Goal: Information Seeking & Learning: Learn about a topic

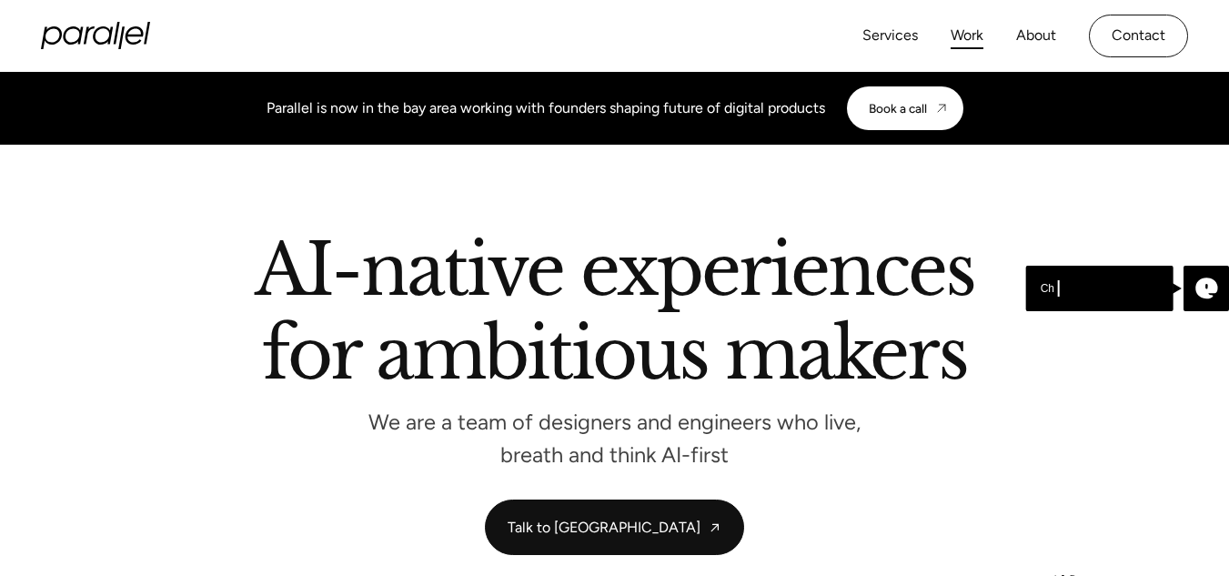
click at [965, 42] on link "Work" at bounding box center [966, 36] width 33 height 26
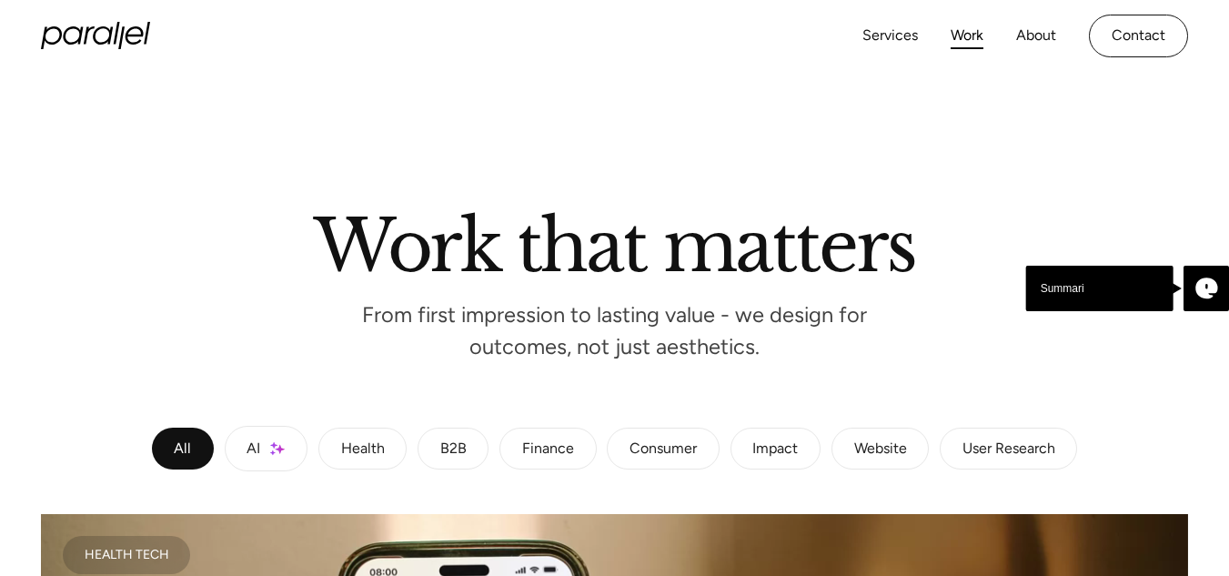
click at [870, 448] on div "Website" at bounding box center [880, 448] width 53 height 11
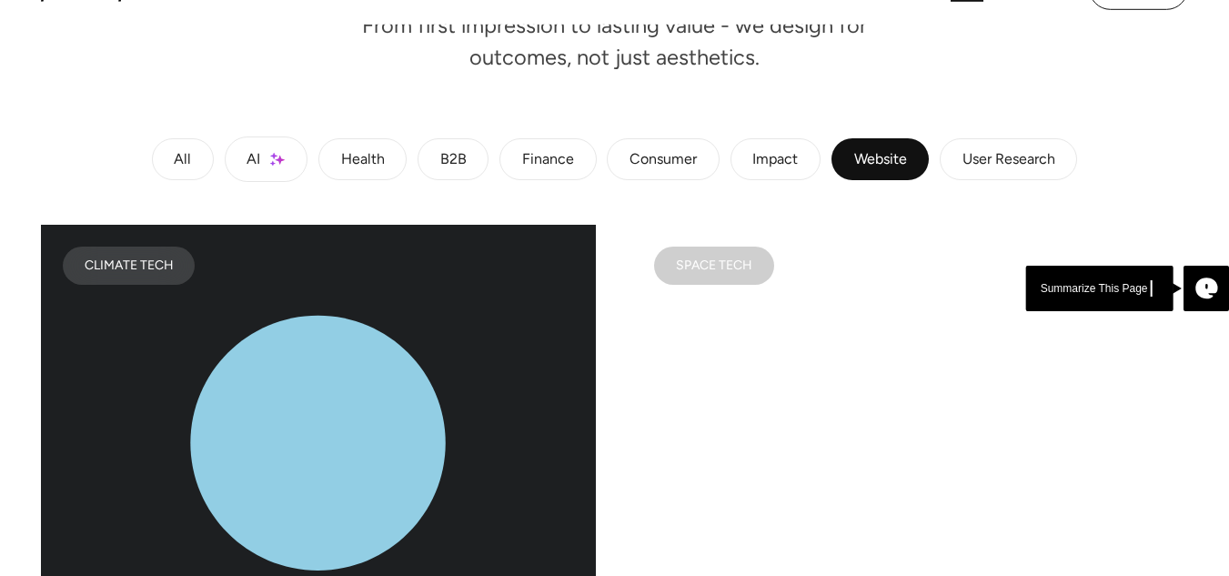
scroll to position [315, 0]
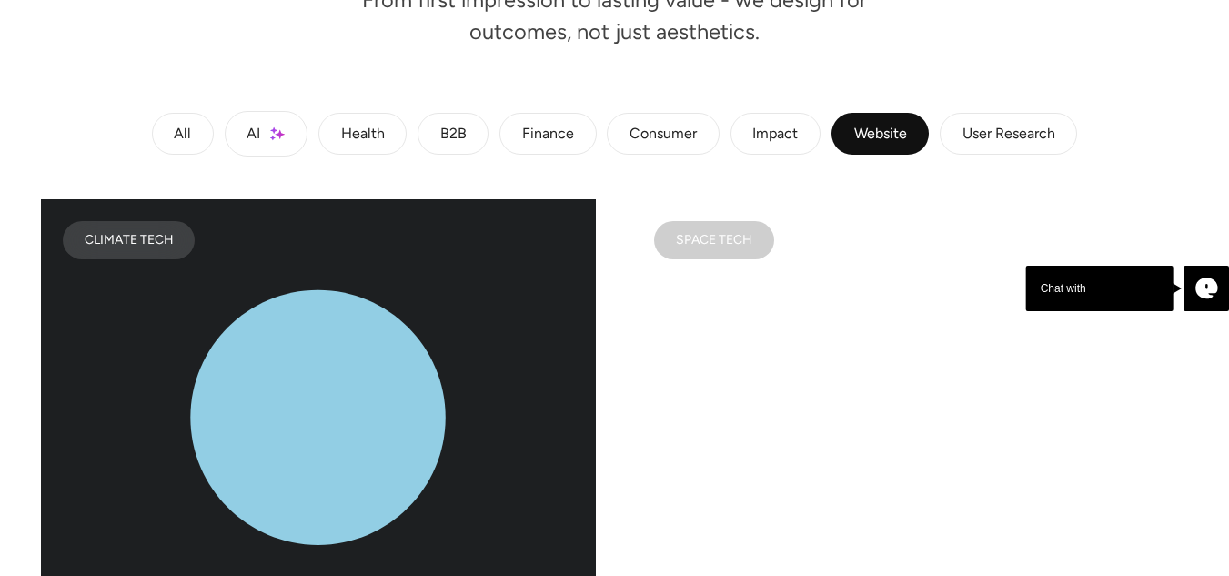
click at [290, 130] on link "AI" at bounding box center [266, 133] width 83 height 45
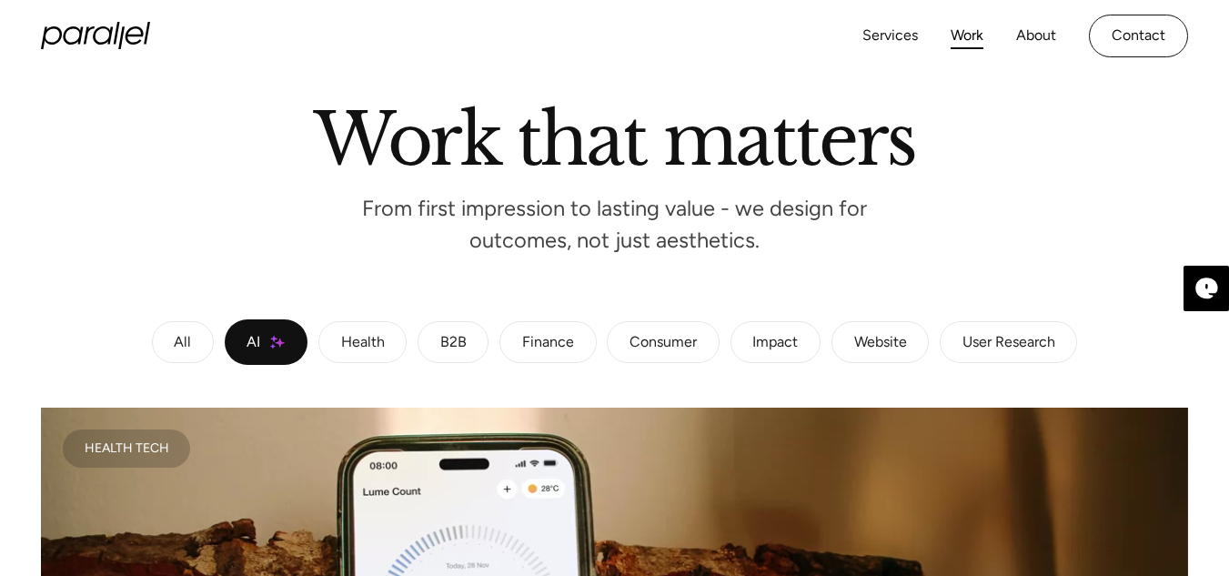
scroll to position [0, 0]
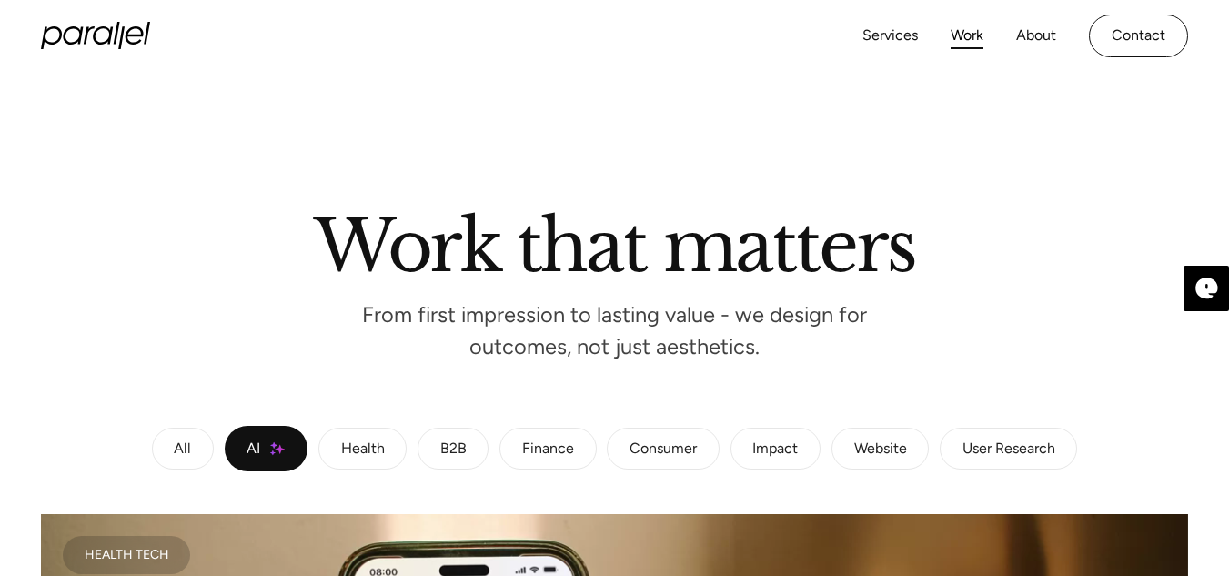
click at [901, 452] on div "Website" at bounding box center [880, 448] width 53 height 11
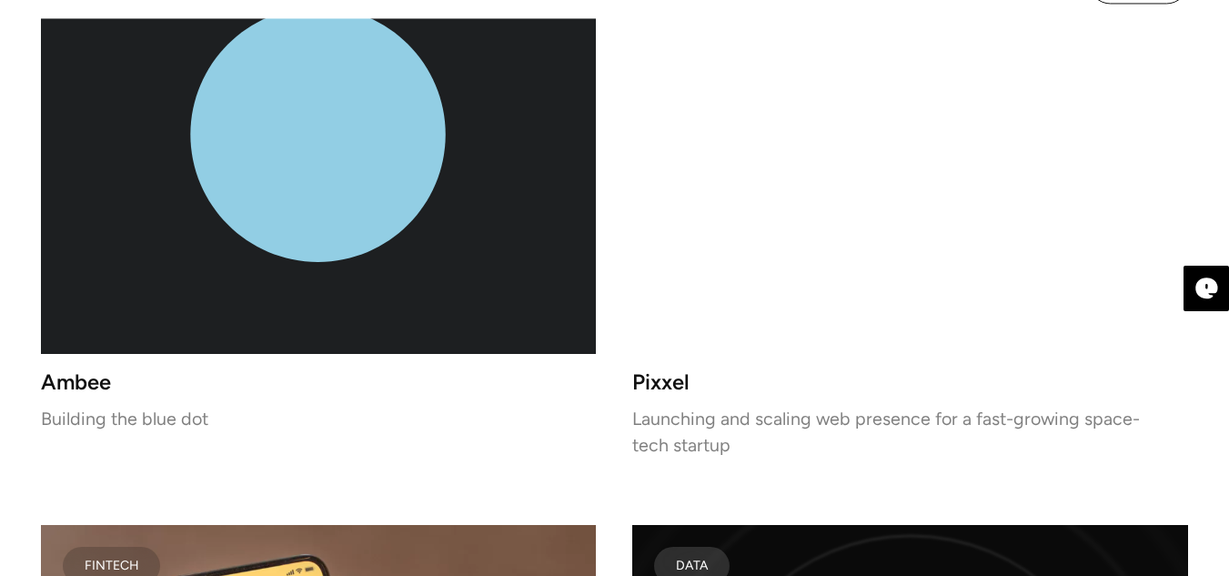
scroll to position [610, 0]
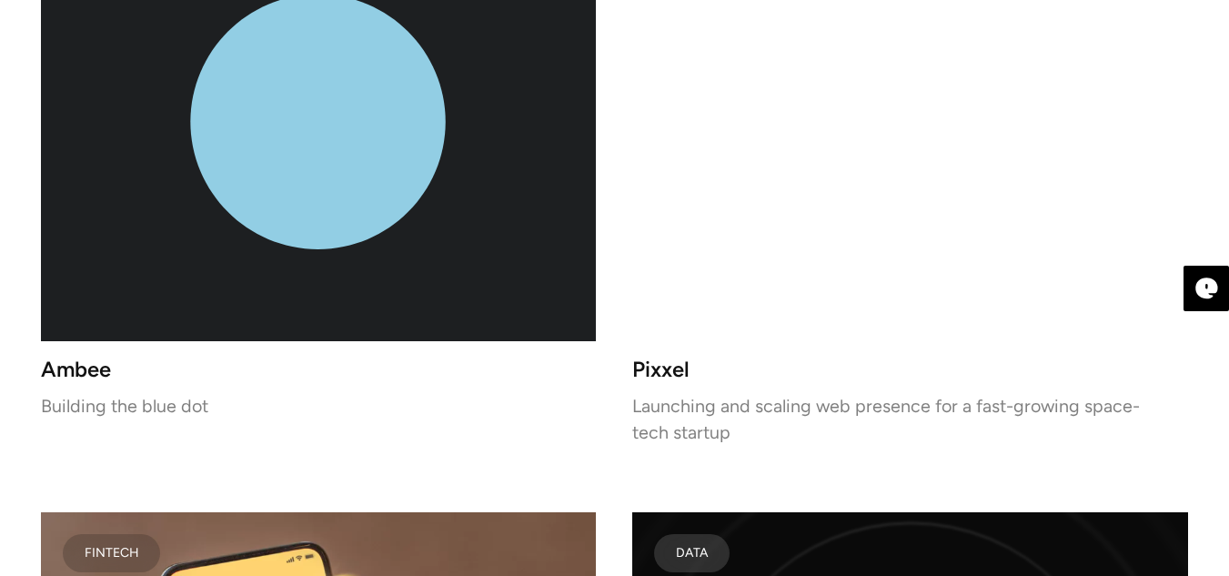
click at [917, 235] on video at bounding box center [909, 122] width 555 height 437
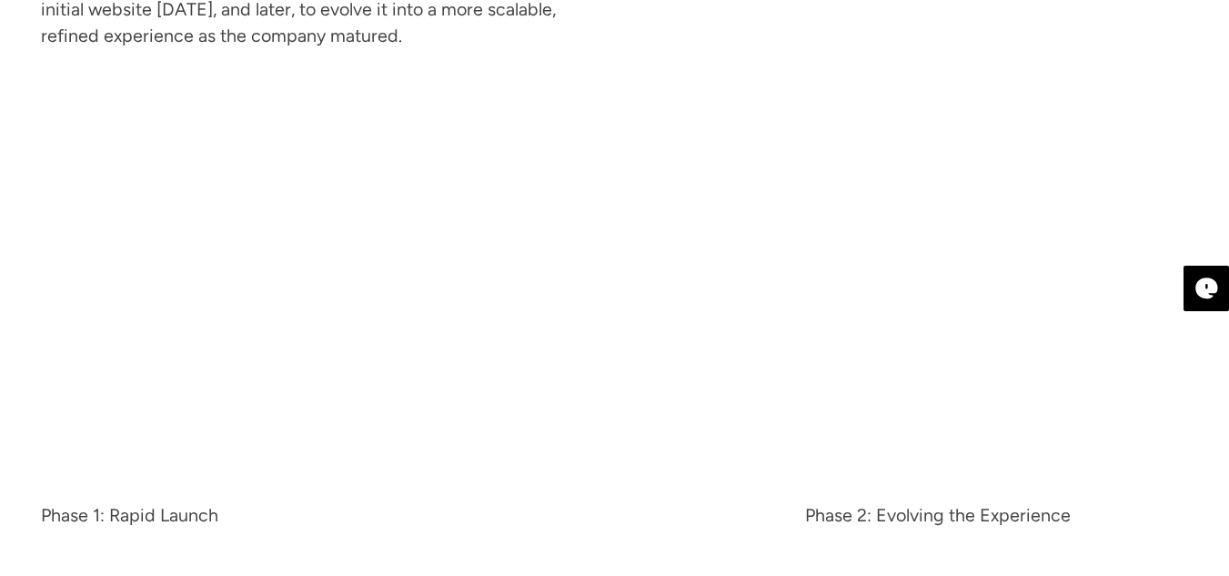
scroll to position [3364, 0]
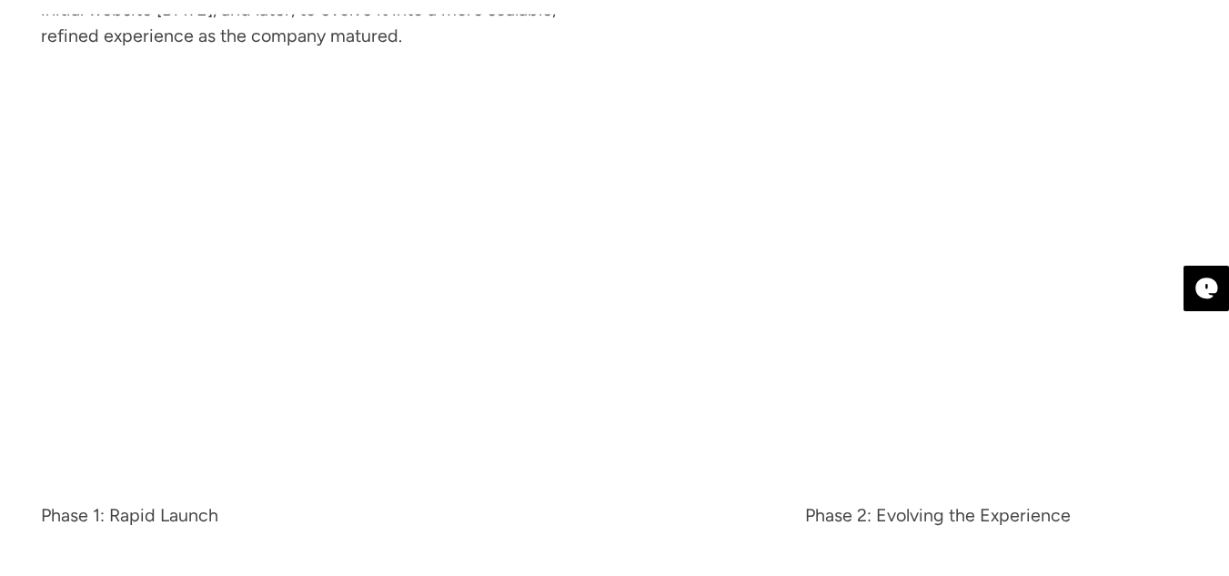
drag, startPoint x: 1237, startPoint y: 35, endPoint x: 1236, endPoint y: 217, distance: 181.9
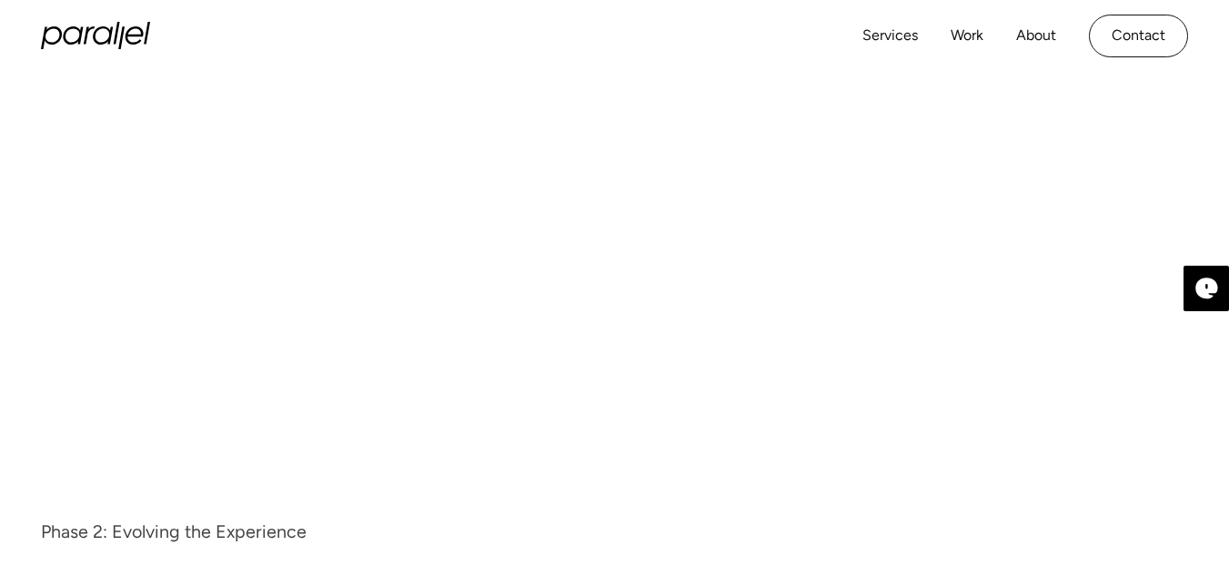
drag, startPoint x: 1194, startPoint y: 196, endPoint x: 745, endPoint y: 279, distance: 457.0
click at [745, 279] on video "2 of 2" at bounding box center [405, 299] width 728 height 409
drag, startPoint x: 788, startPoint y: 324, endPoint x: 487, endPoint y: 328, distance: 301.1
click at [487, 328] on div "Phase 1: Rapid Launch Phase 2: Evolving the Experience Slide 2 of 2." at bounding box center [614, 317] width 1146 height 444
drag, startPoint x: 487, startPoint y: 328, endPoint x: 955, endPoint y: 361, distance: 469.6
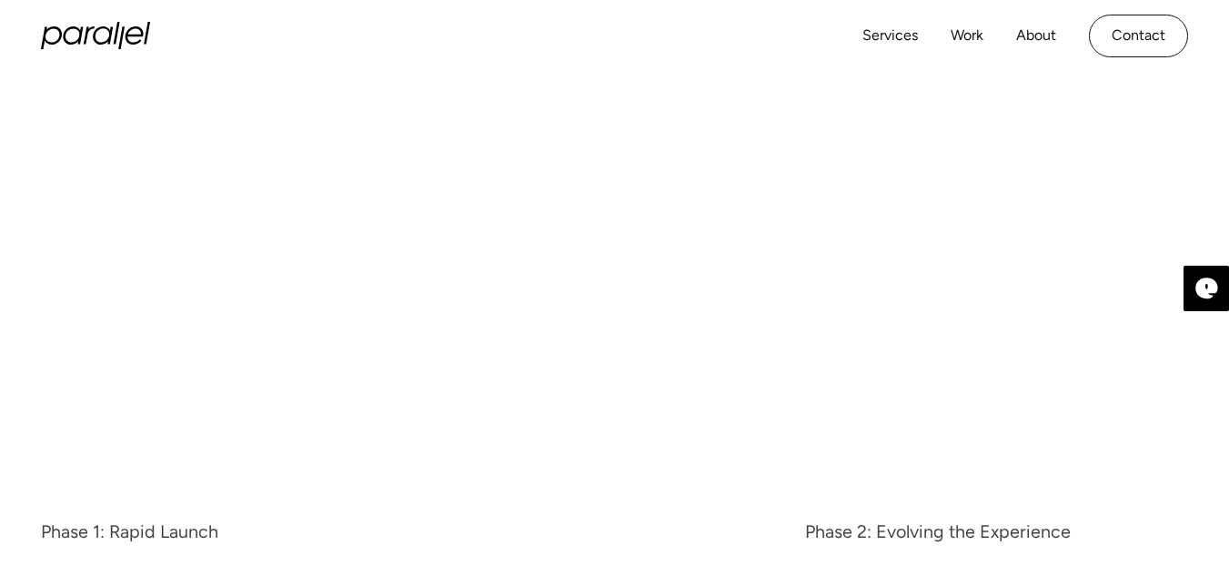
click at [955, 361] on video "2 of 2" at bounding box center [1169, 299] width 728 height 409
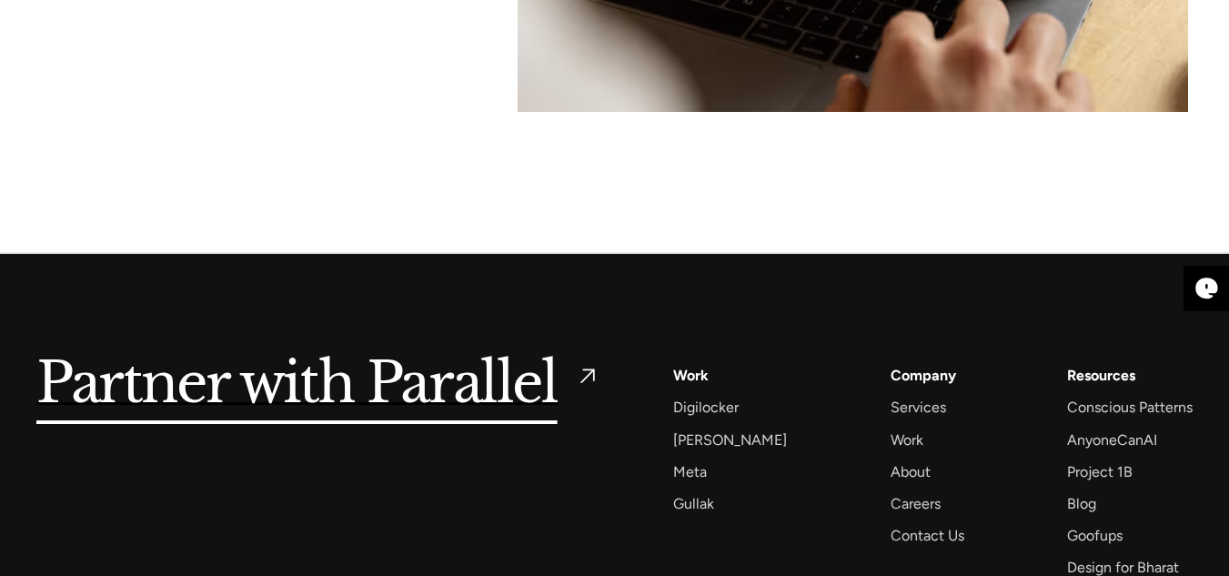
scroll to position [9136, 0]
